Goal: Use online tool/utility: Utilize a website feature to perform a specific function

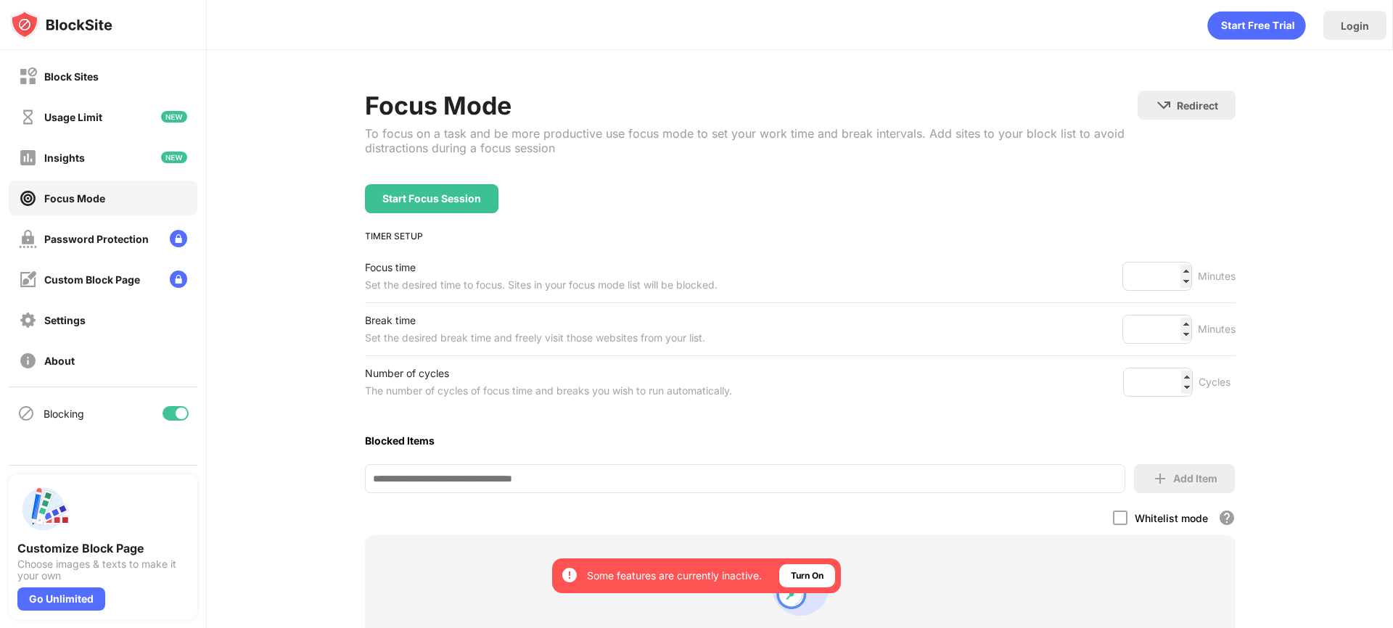
click at [425, 201] on div "Start Focus Session" at bounding box center [431, 199] width 99 height 12
